Goal: Information Seeking & Learning: Learn about a topic

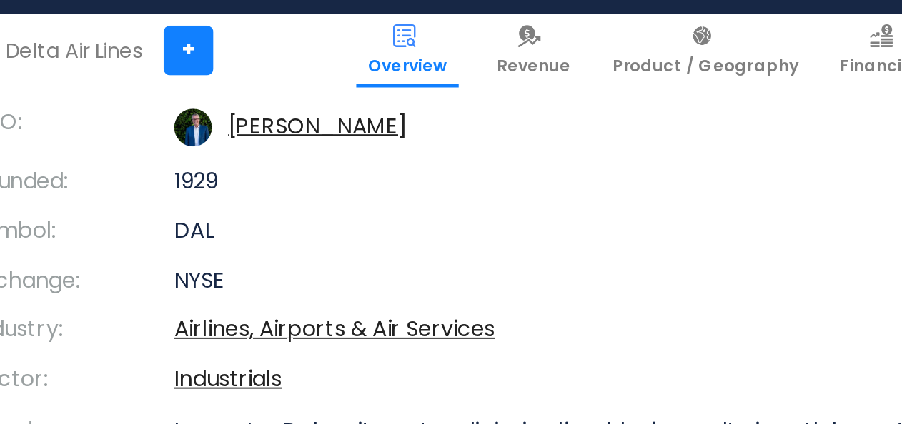
scroll to position [194, 0]
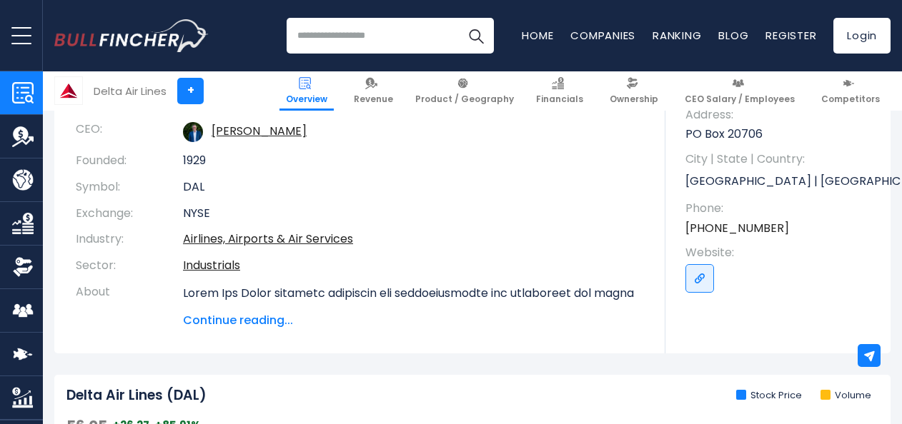
click at [16, 127] on img "Company Revenue" at bounding box center [22, 136] width 21 height 21
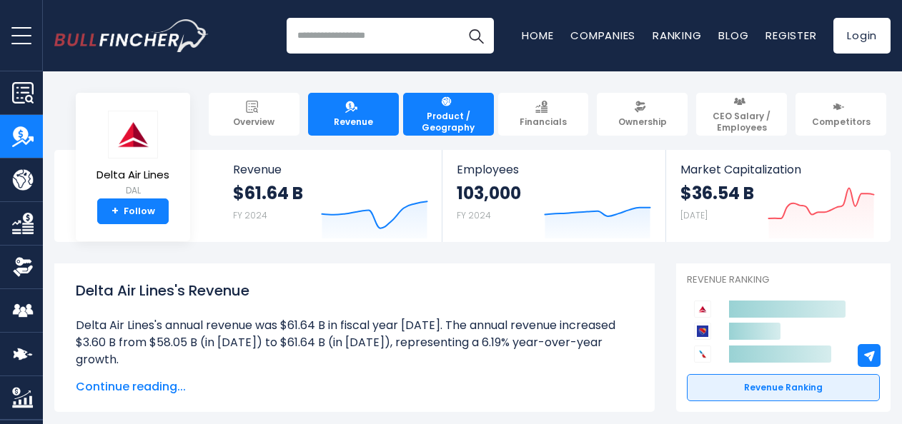
click at [462, 114] on span "Product / Geography" at bounding box center [448, 122] width 78 height 22
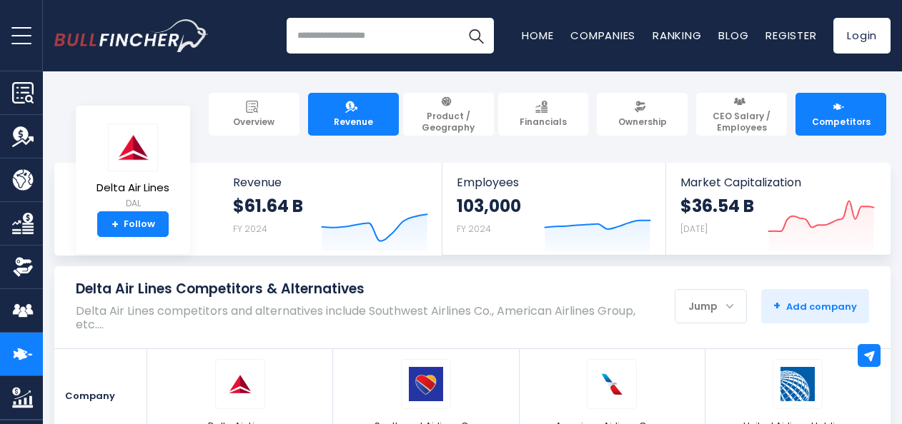
click at [373, 129] on link "Revenue" at bounding box center [353, 114] width 91 height 43
